Goal: Find specific page/section: Find specific page/section

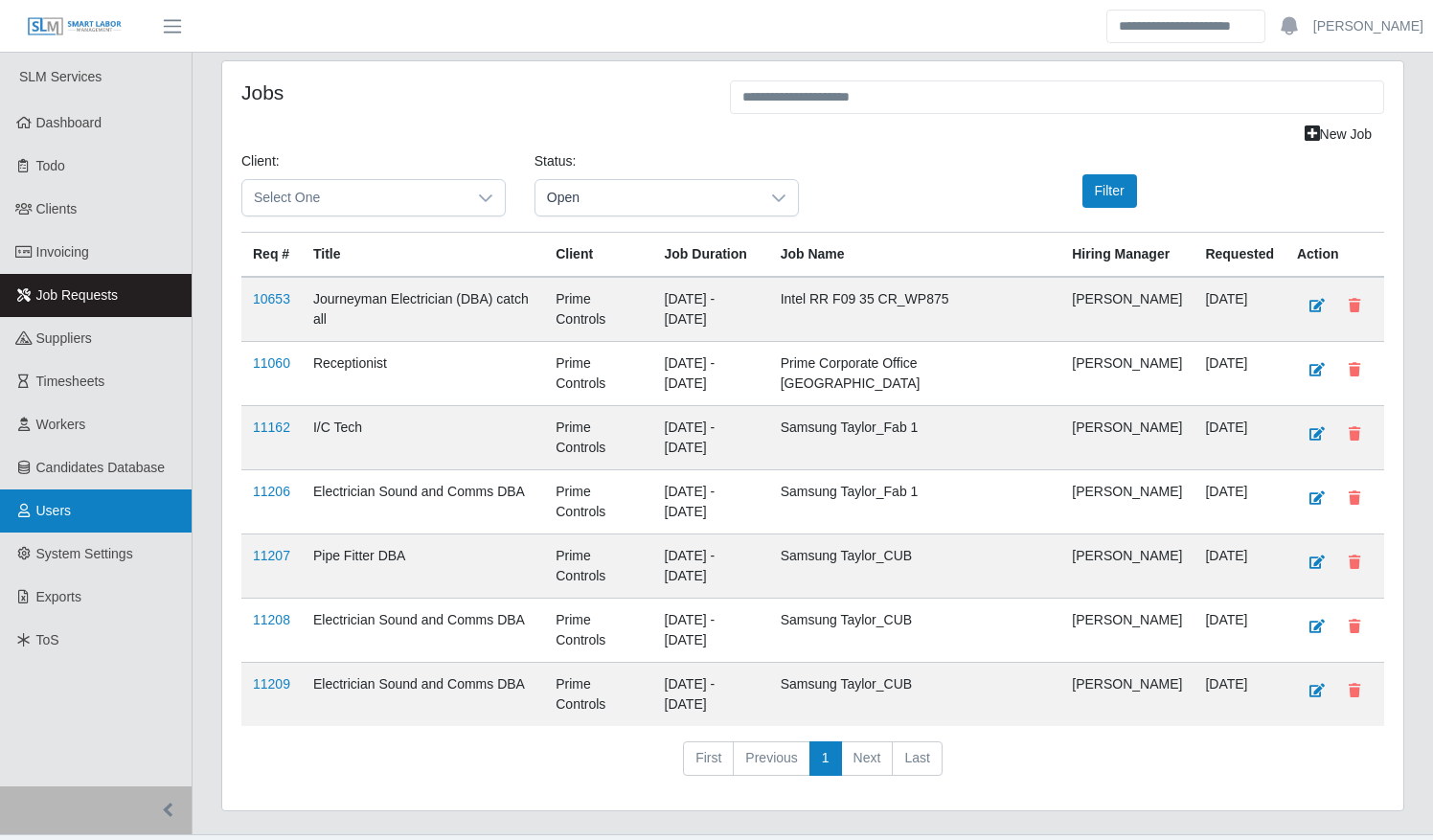
click at [46, 500] on link "Users" at bounding box center [96, 510] width 192 height 43
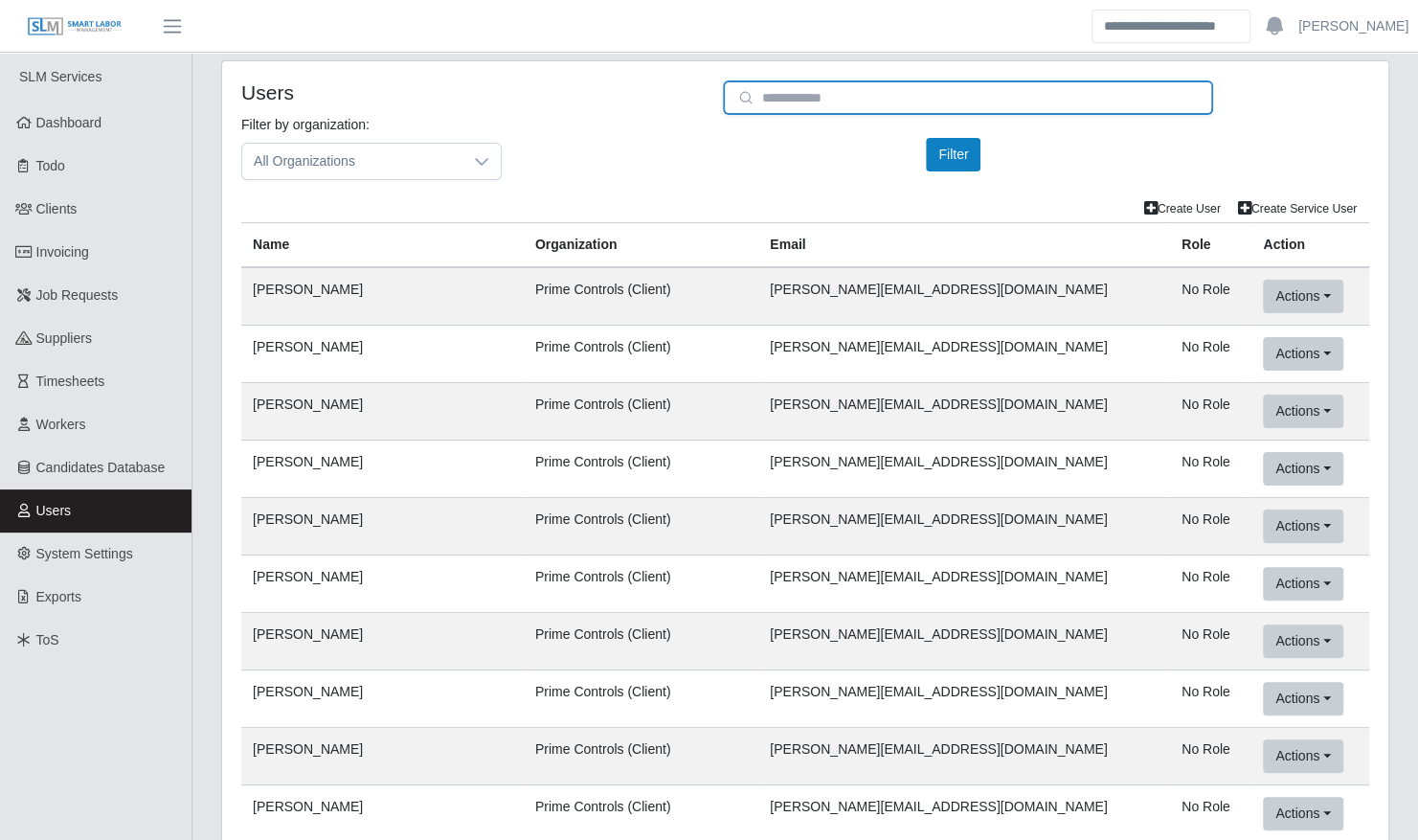
click at [840, 96] on input "email" at bounding box center [967, 97] width 490 height 34
type input "**********"
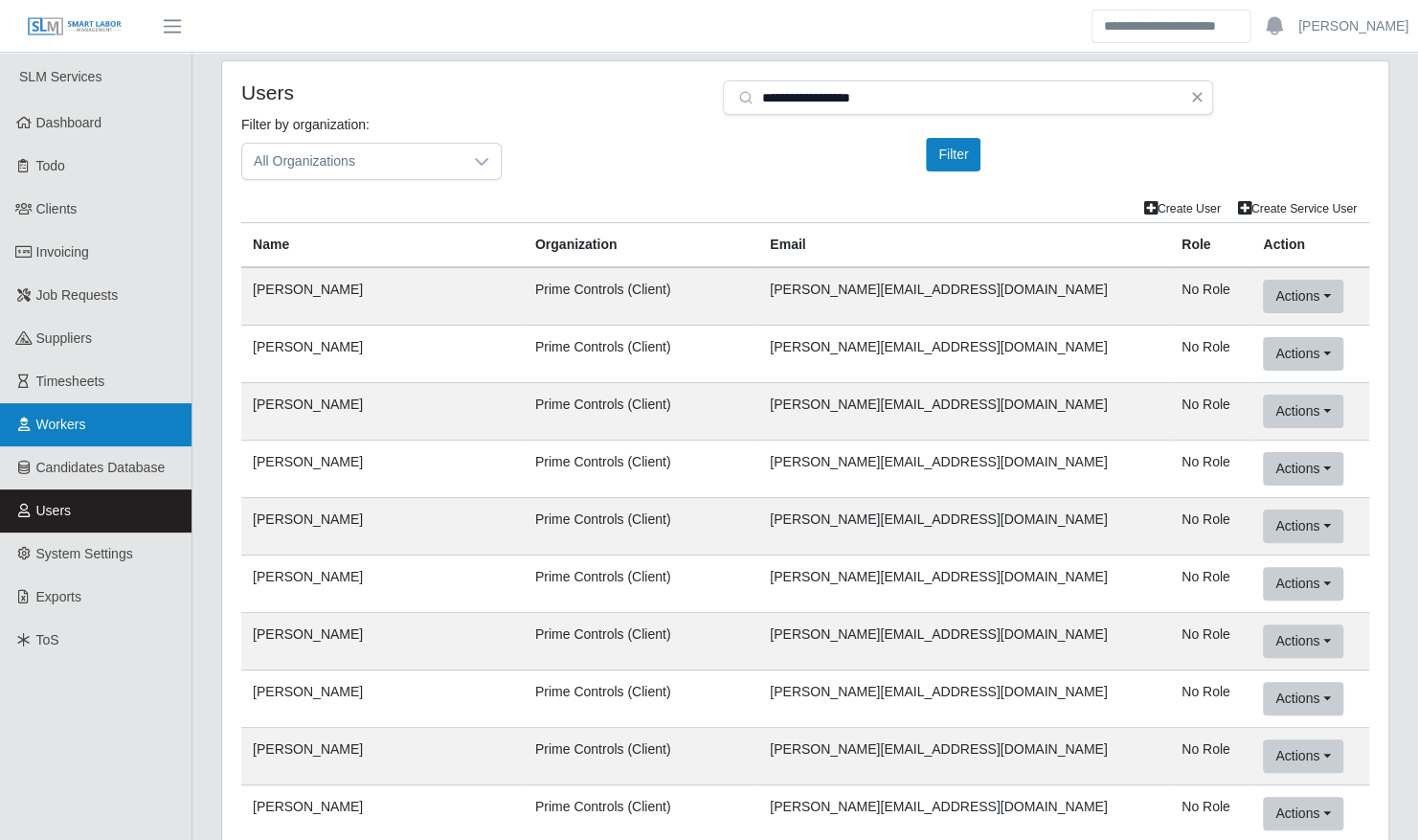
click at [54, 435] on link "Workers" at bounding box center [96, 424] width 192 height 43
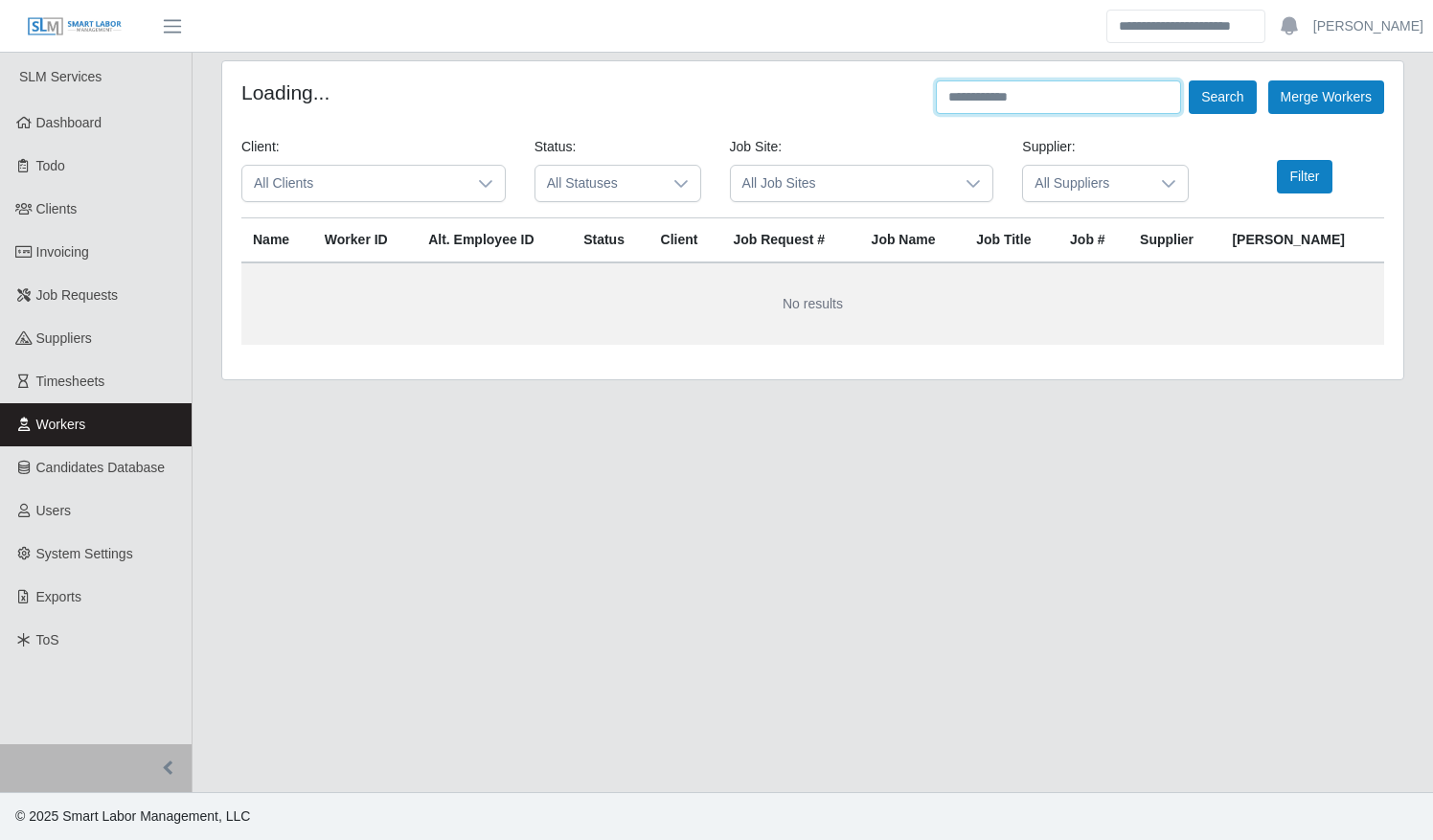
click at [1015, 101] on input "text" at bounding box center [1058, 97] width 246 height 33
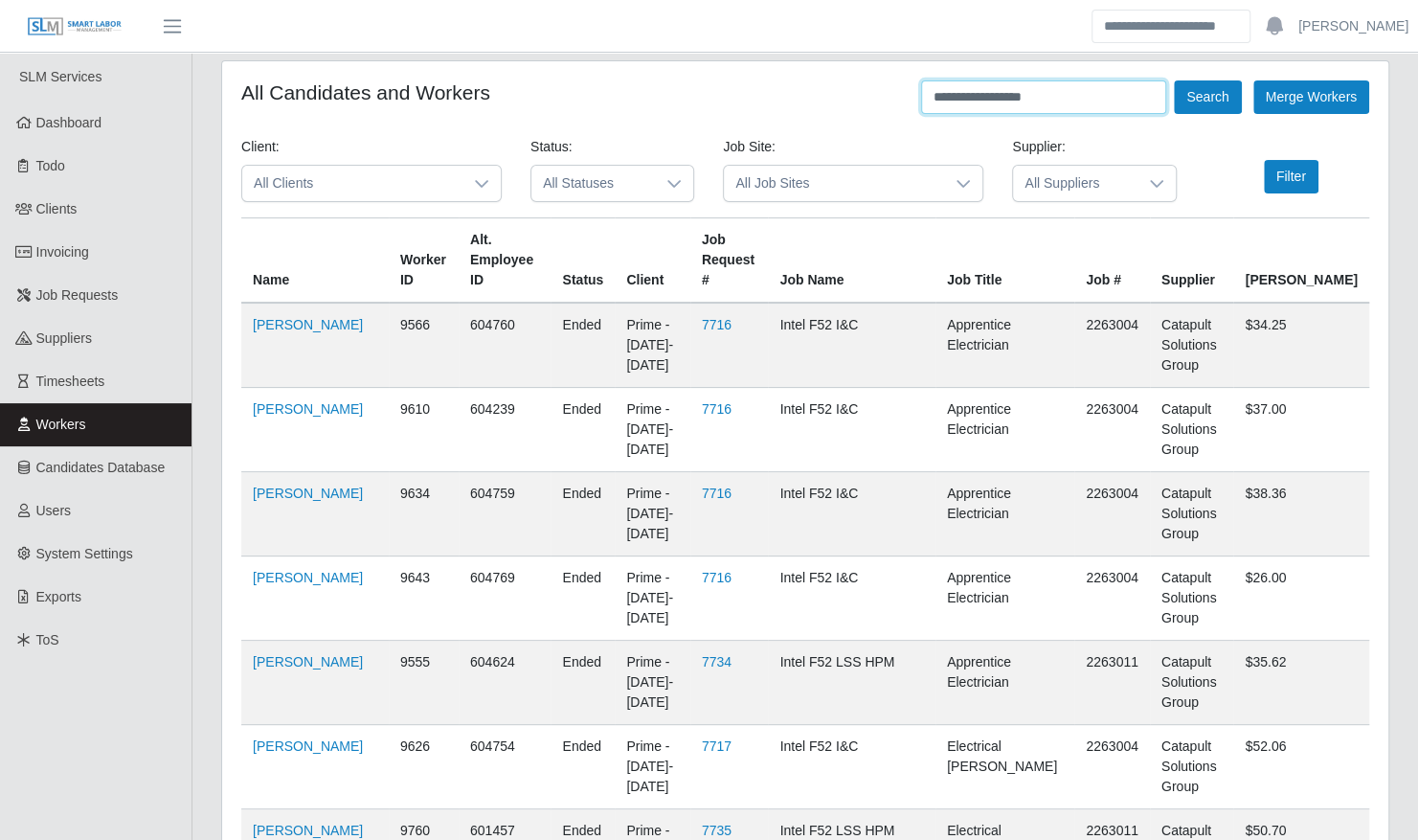
type input "**********"
click at [1174, 80] on button "Search" at bounding box center [1208, 97] width 67 height 33
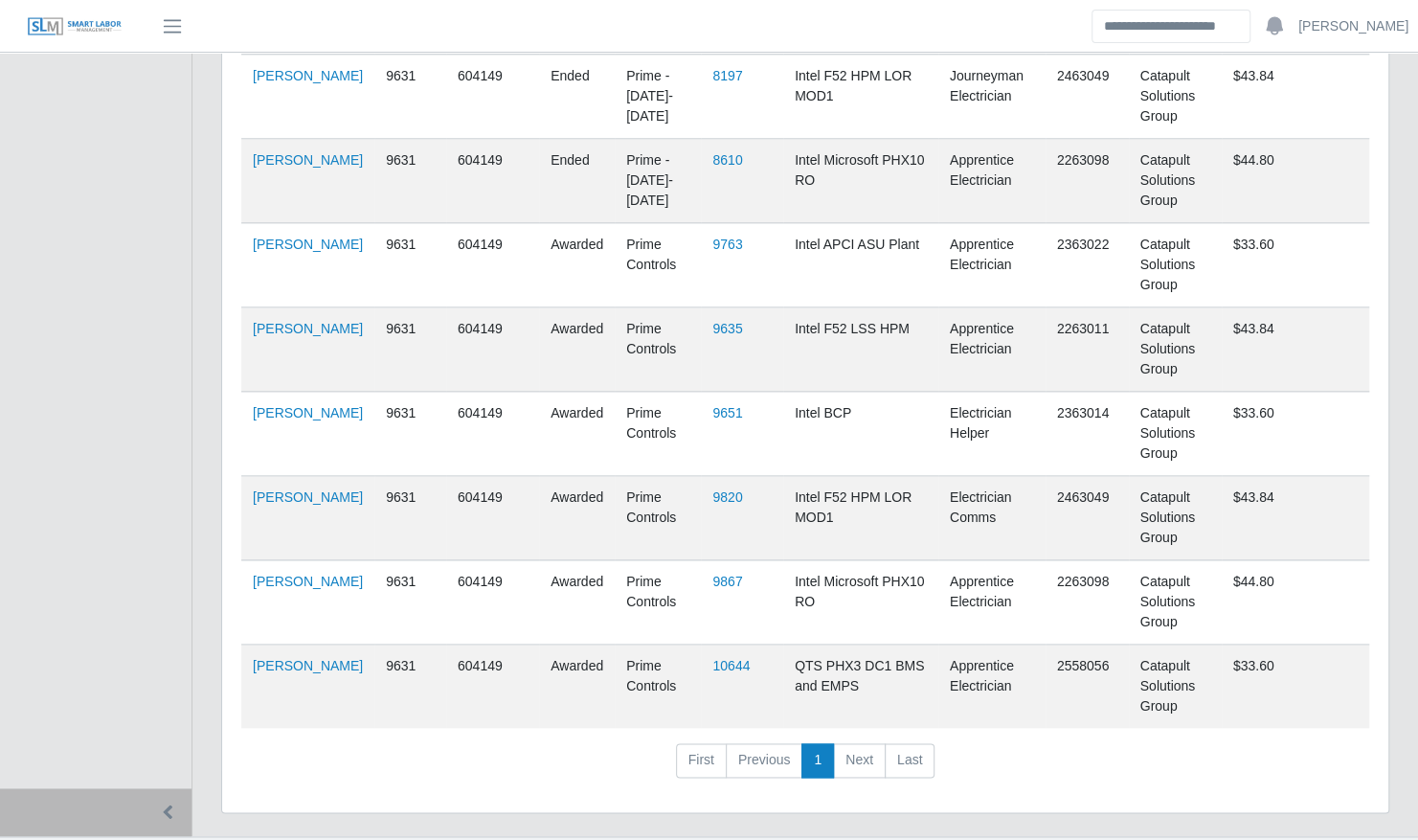
scroll to position [1211, 0]
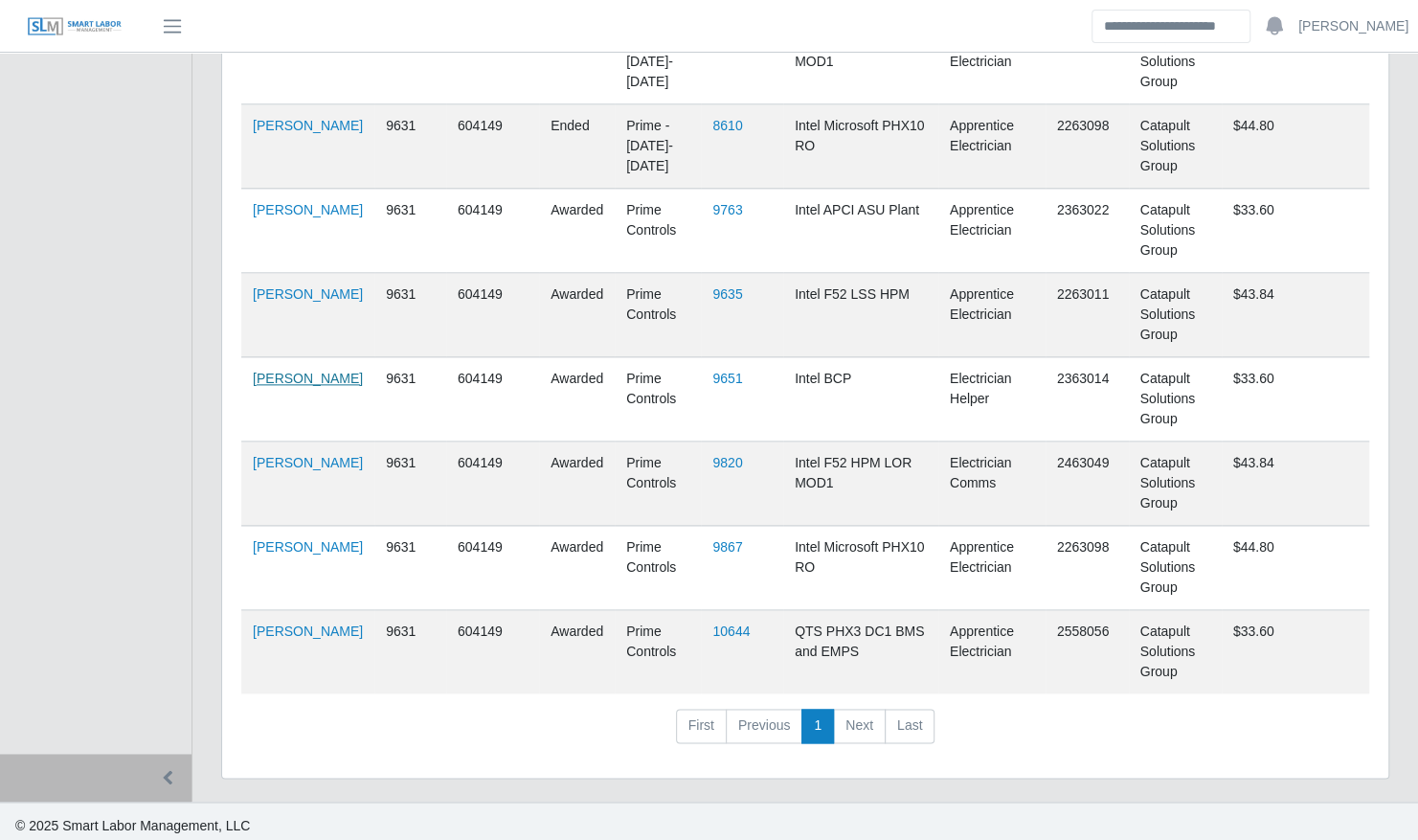
click at [277, 383] on link "Alejandro Guerrero" at bounding box center [308, 378] width 111 height 16
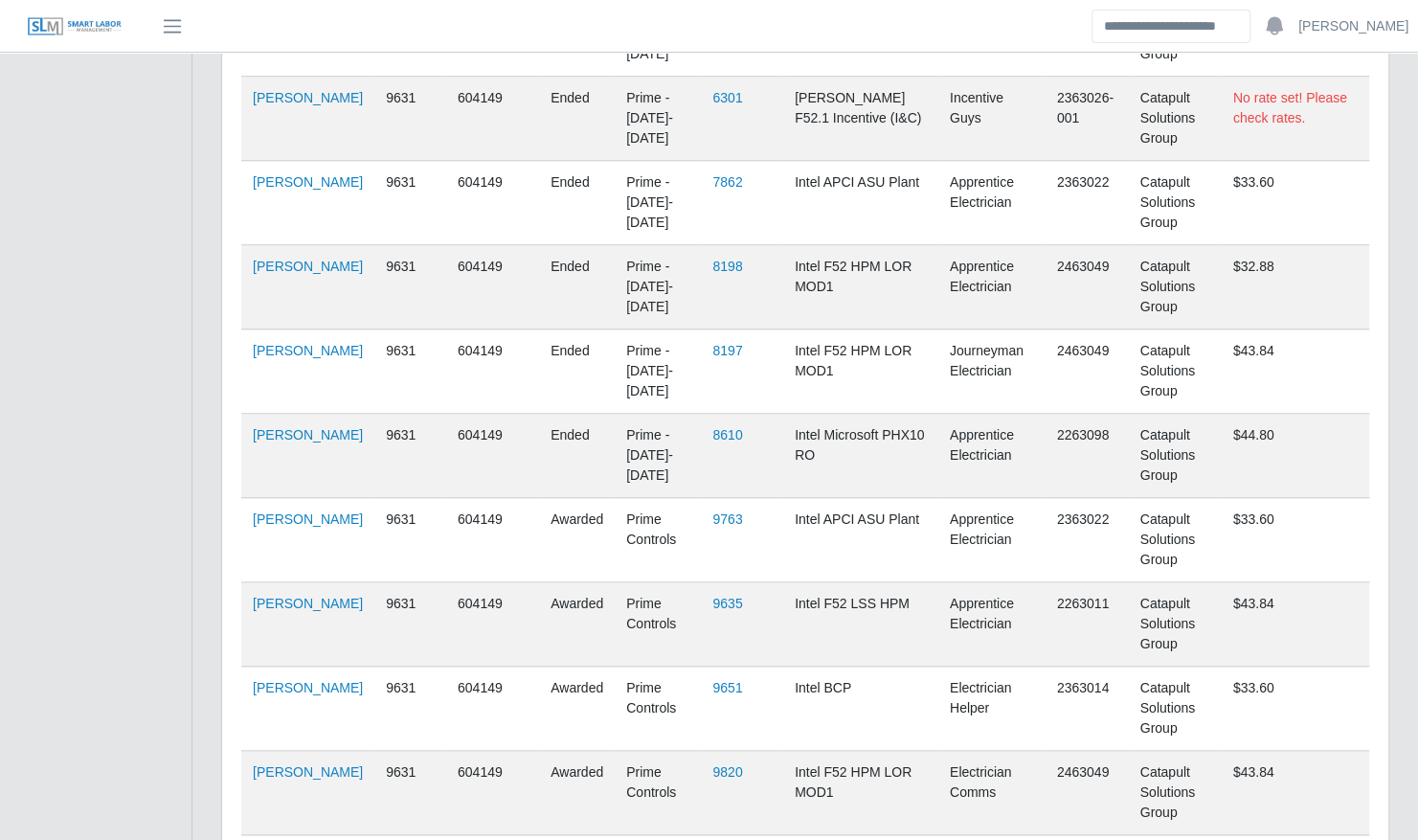
scroll to position [0, 0]
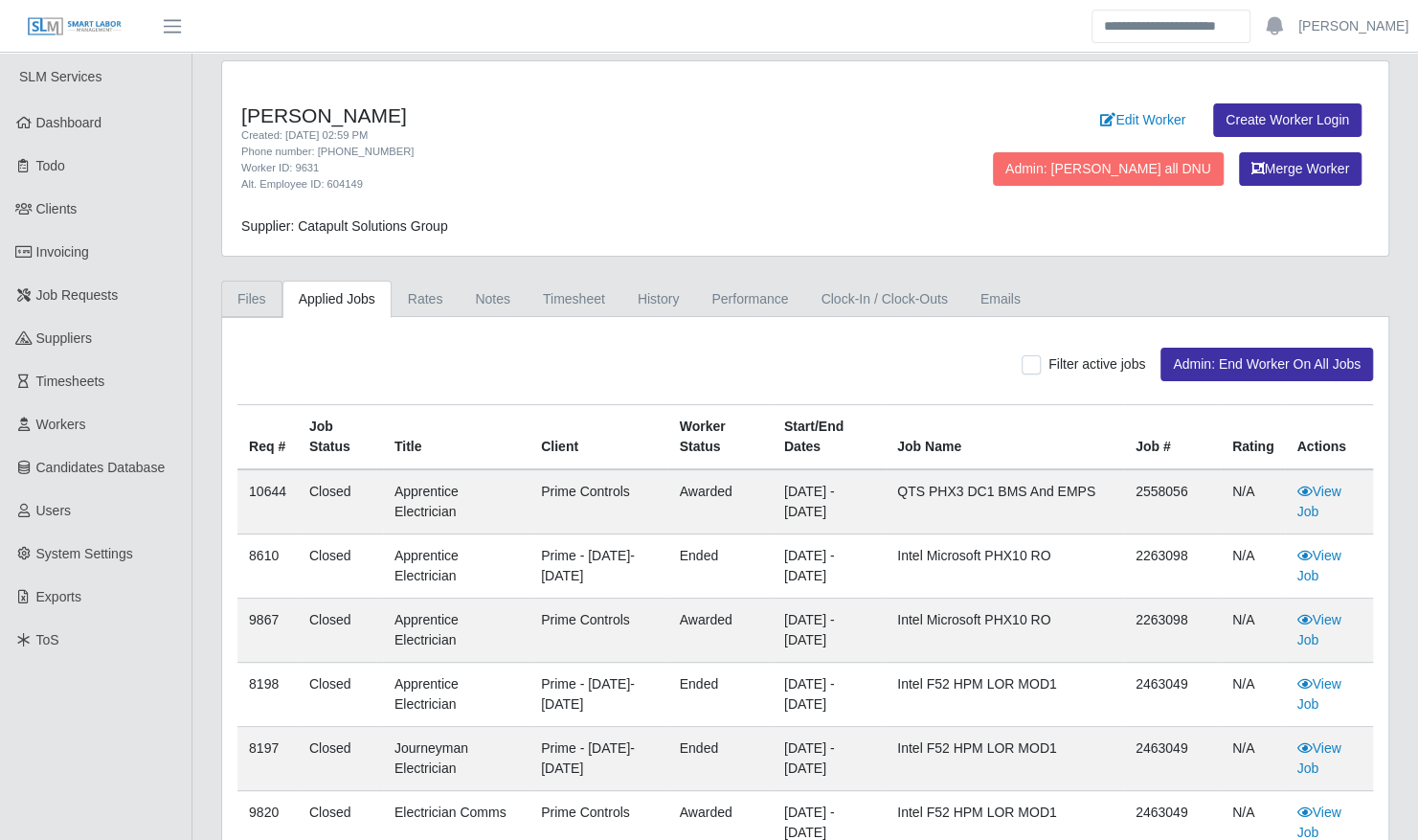
drag, startPoint x: 251, startPoint y: 289, endPoint x: 268, endPoint y: 304, distance: 22.7
click at [251, 289] on link "Files" at bounding box center [251, 299] width 62 height 37
